Goal: Task Accomplishment & Management: Manage account settings

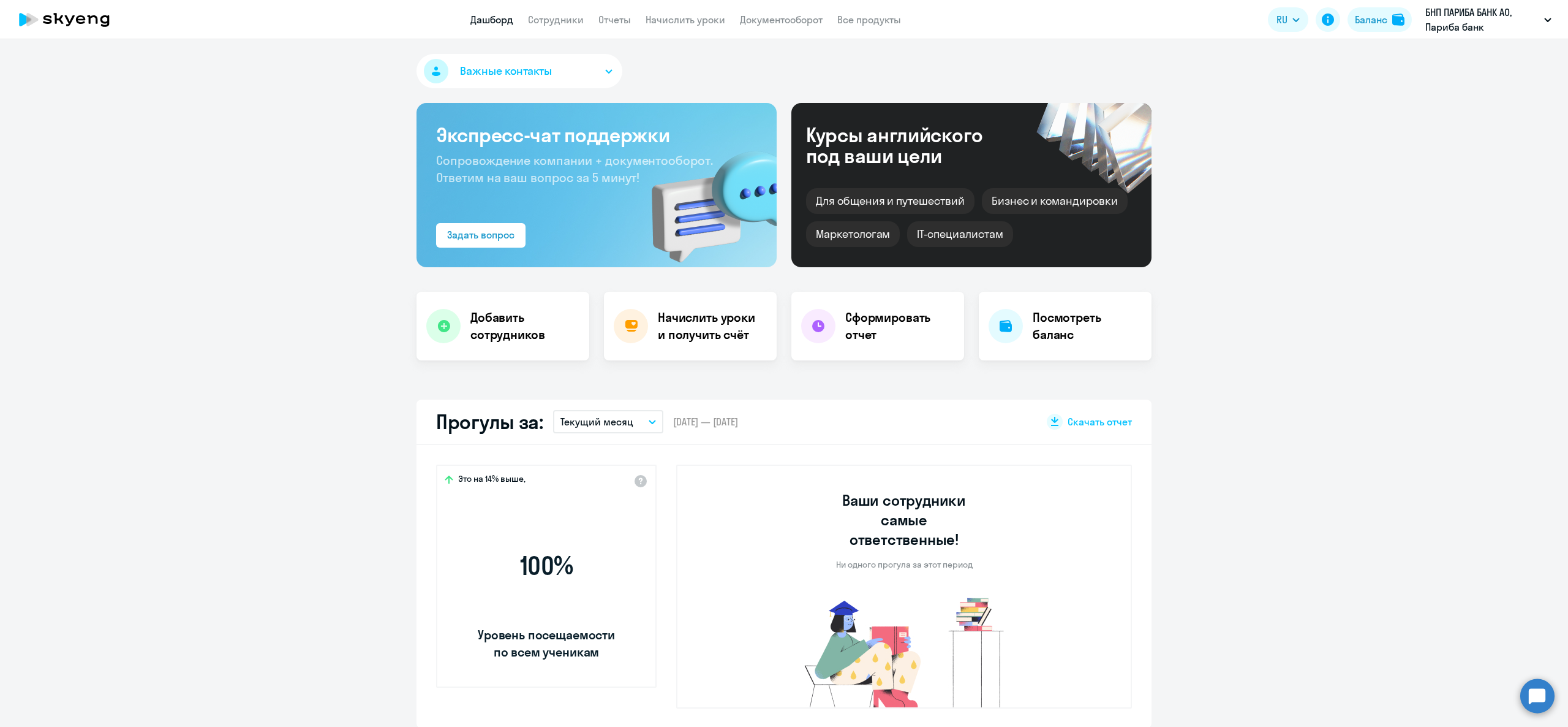
select select "30"
click at [567, 24] on link "Сотрудники" at bounding box center [555, 20] width 56 height 12
select select "30"
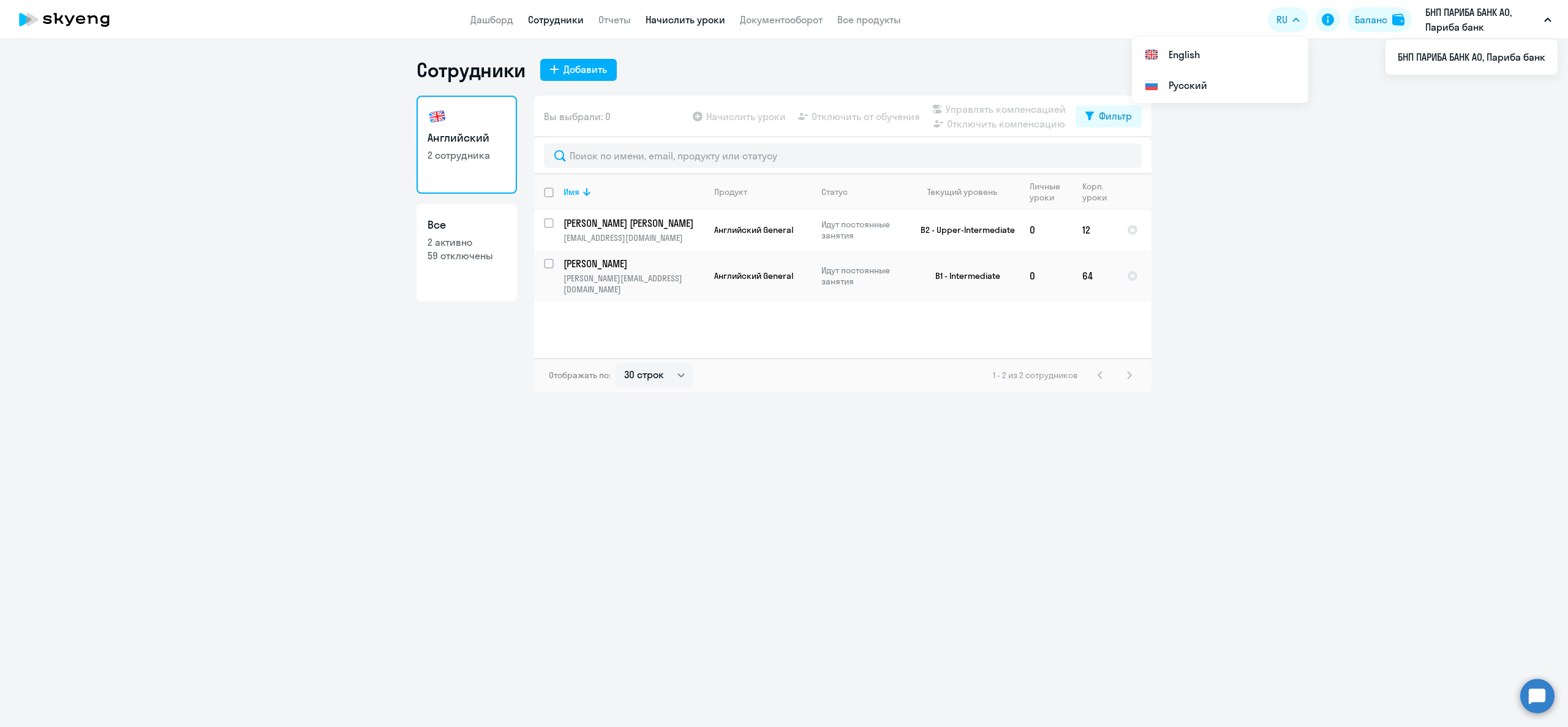
click at [707, 22] on link "Начислить уроки" at bounding box center [685, 20] width 80 height 12
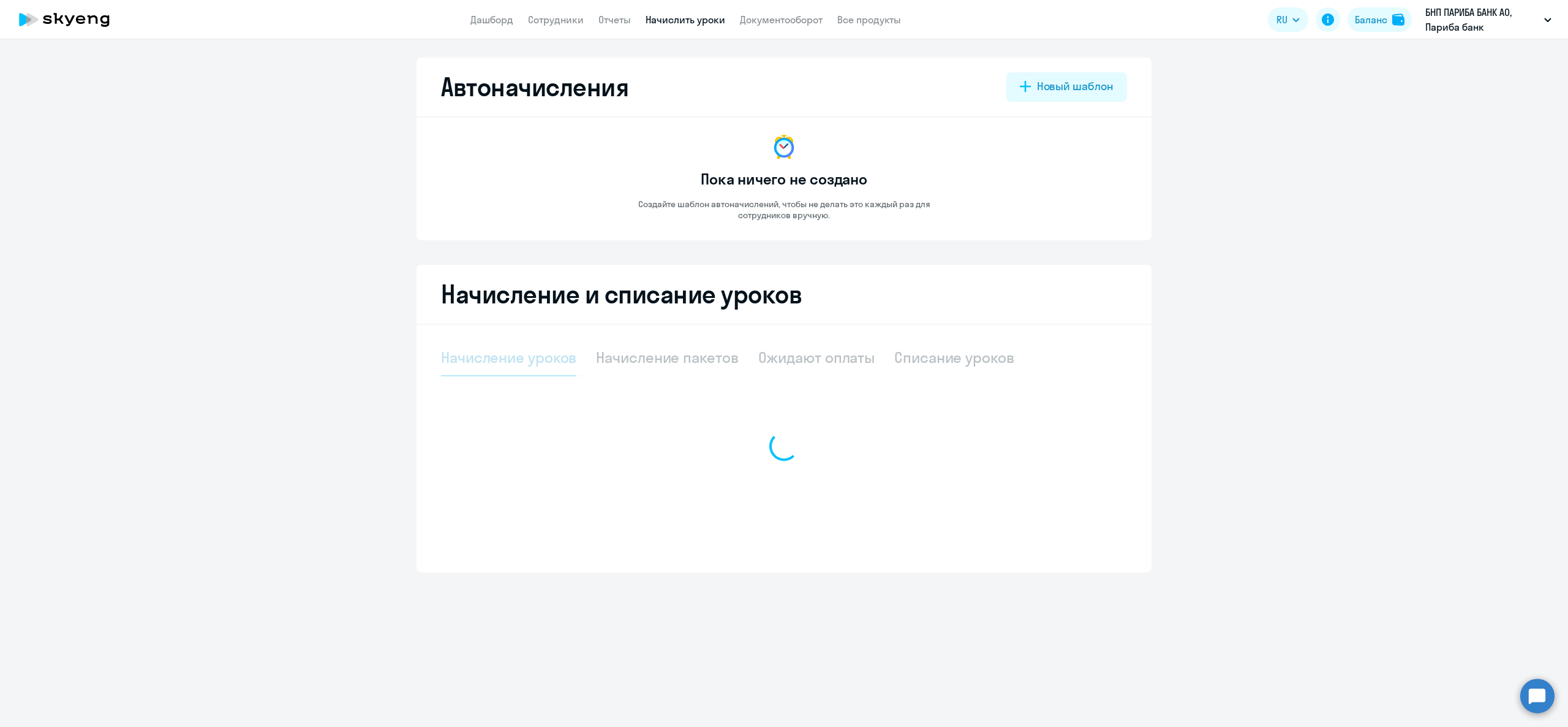
select select "10"
